Goal: Check status: Check status

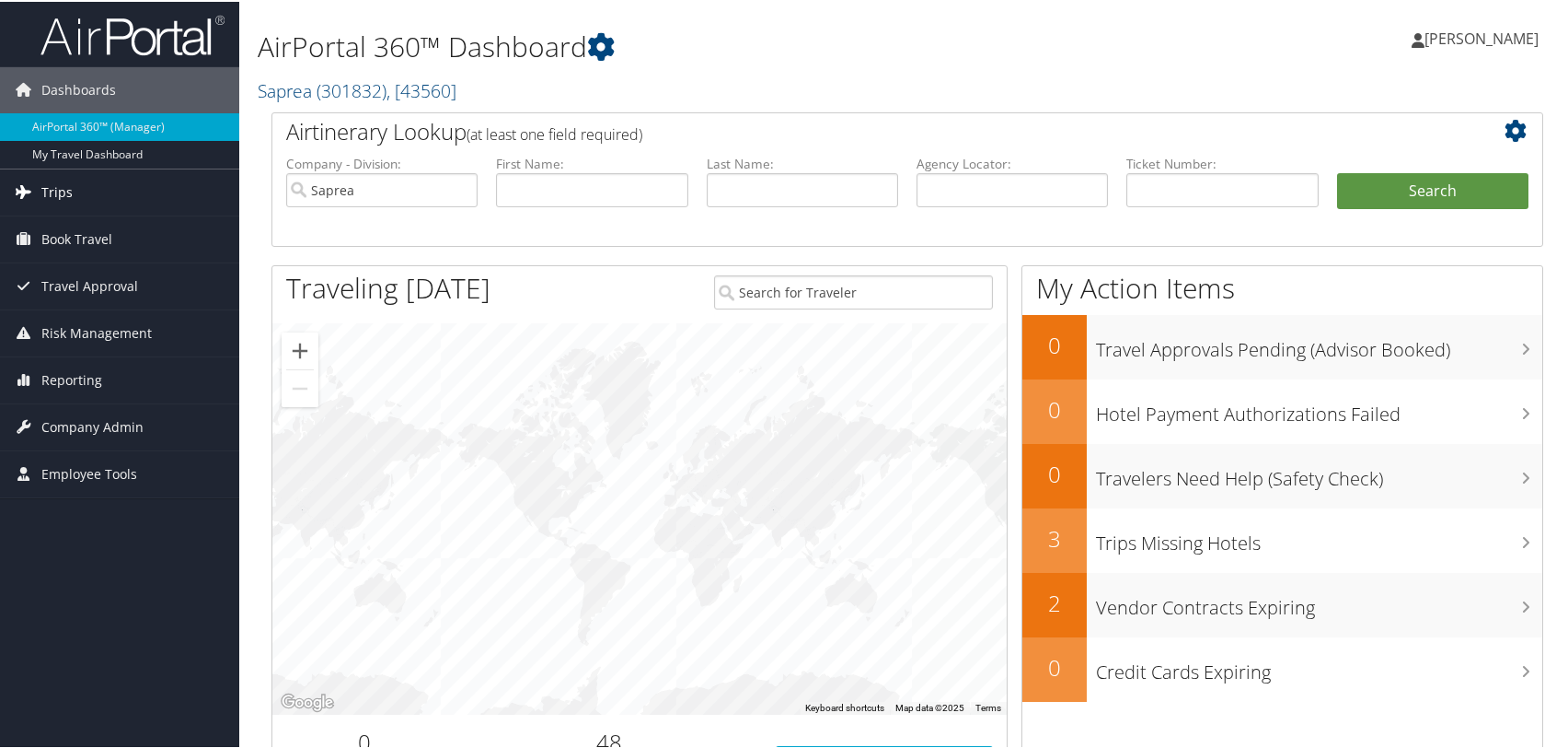
click at [55, 193] on span "Trips" at bounding box center [57, 190] width 31 height 46
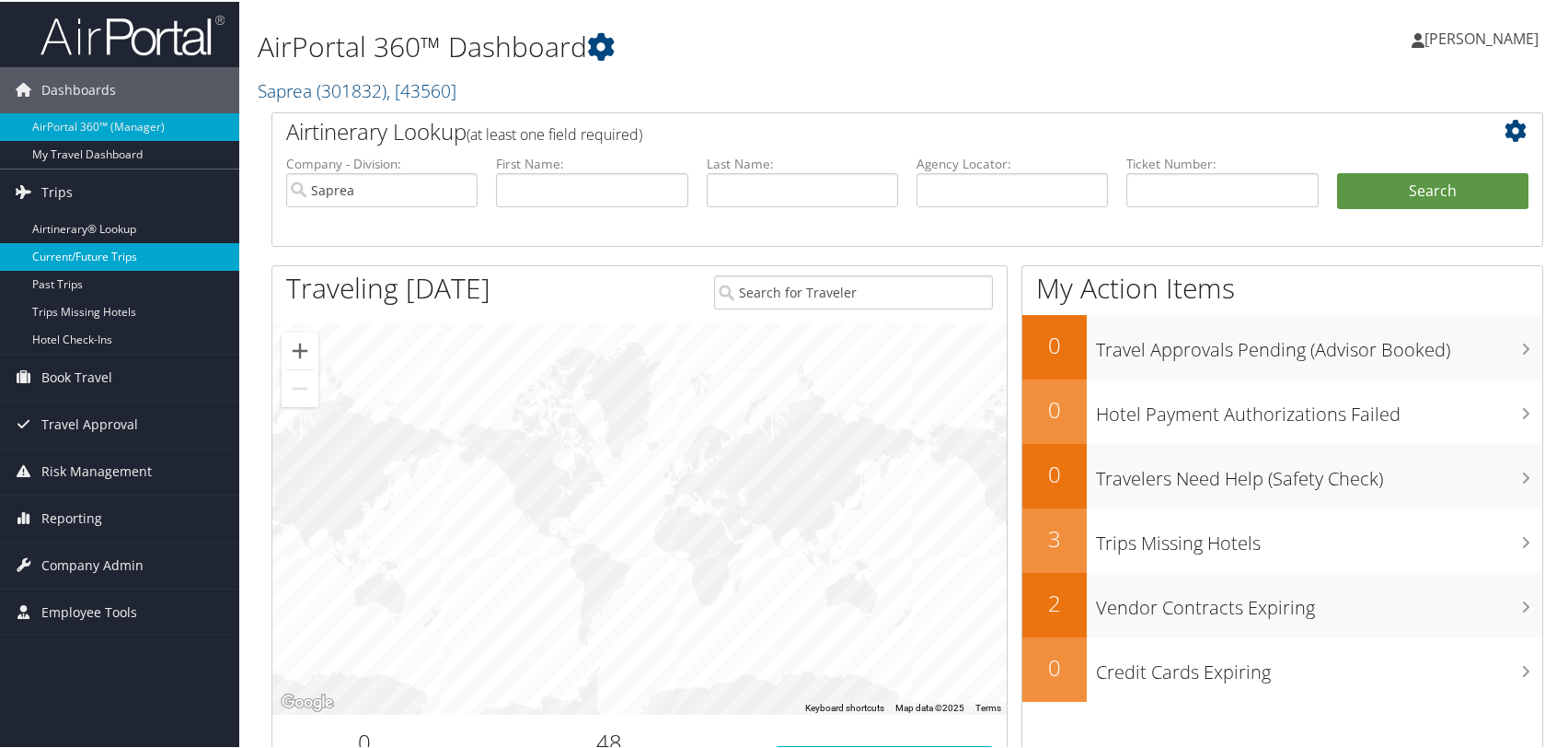
click at [64, 260] on link "Current/Future Trips" at bounding box center [119, 255] width 239 height 28
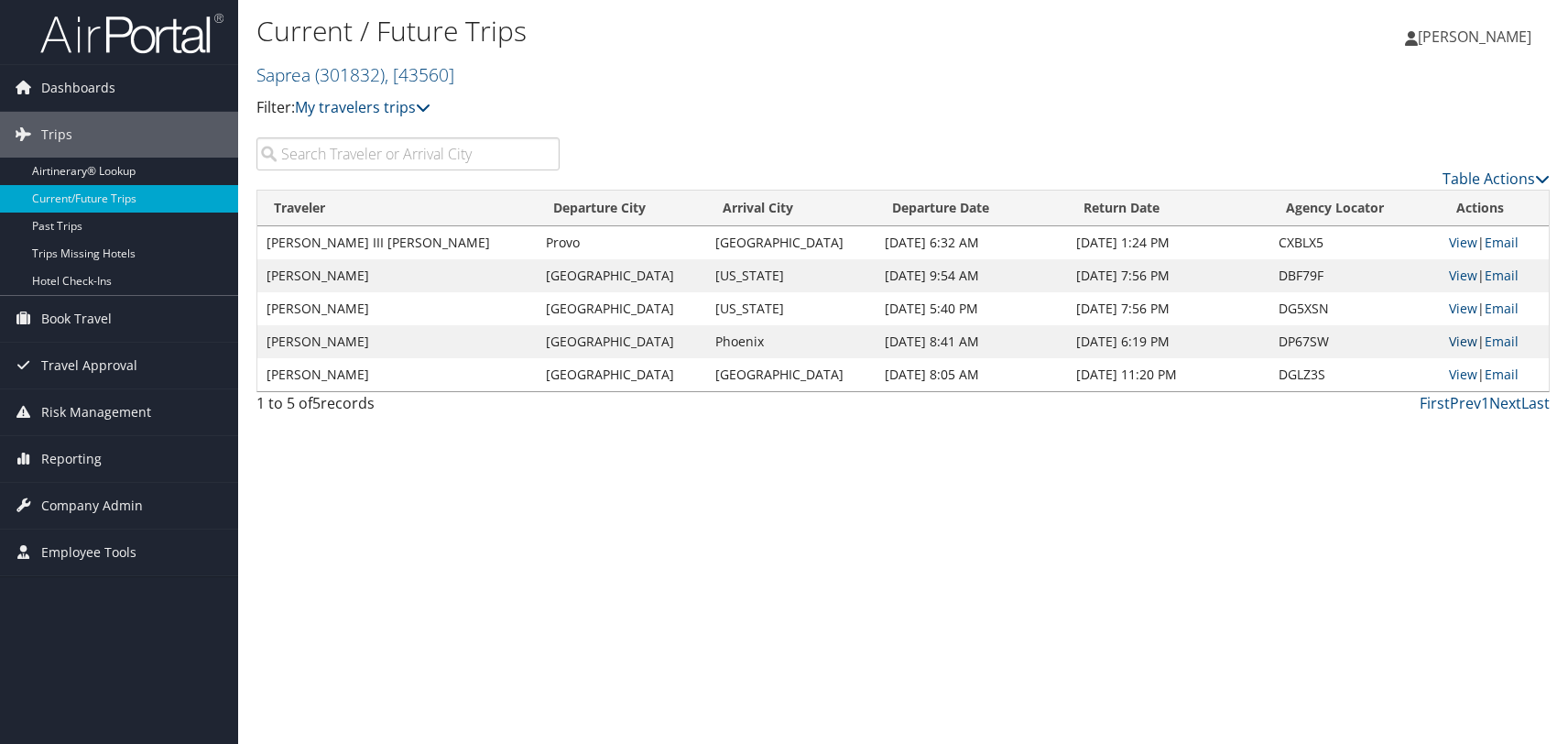
click at [1460, 342] on link "View" at bounding box center [1463, 342] width 29 height 18
